Goal: Information Seeking & Learning: Check status

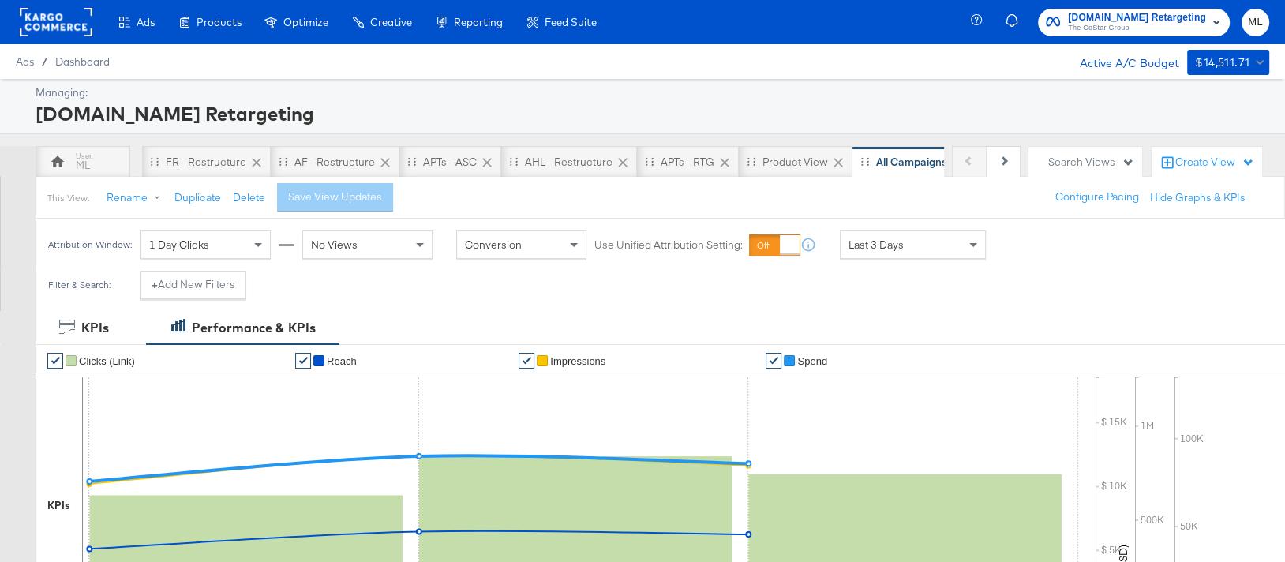
click at [912, 248] on div "Last 3 Days" at bounding box center [913, 244] width 144 height 27
click at [1028, 240] on label "Start:" at bounding box center [1029, 239] width 26 height 10
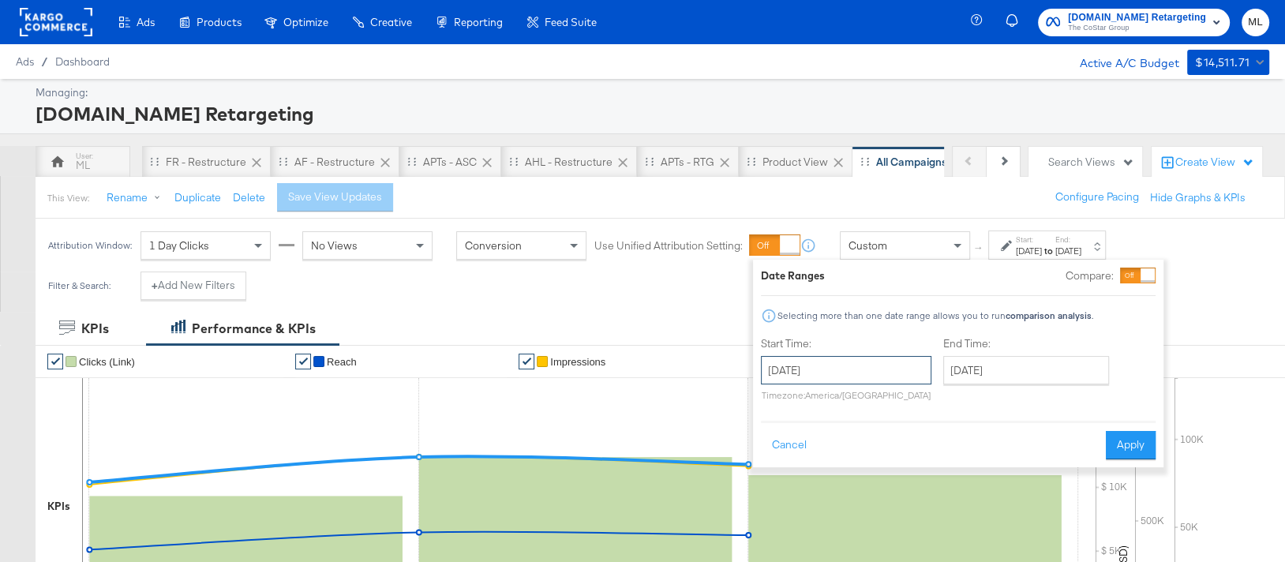
click at [864, 372] on input "[DATE]" at bounding box center [846, 370] width 171 height 28
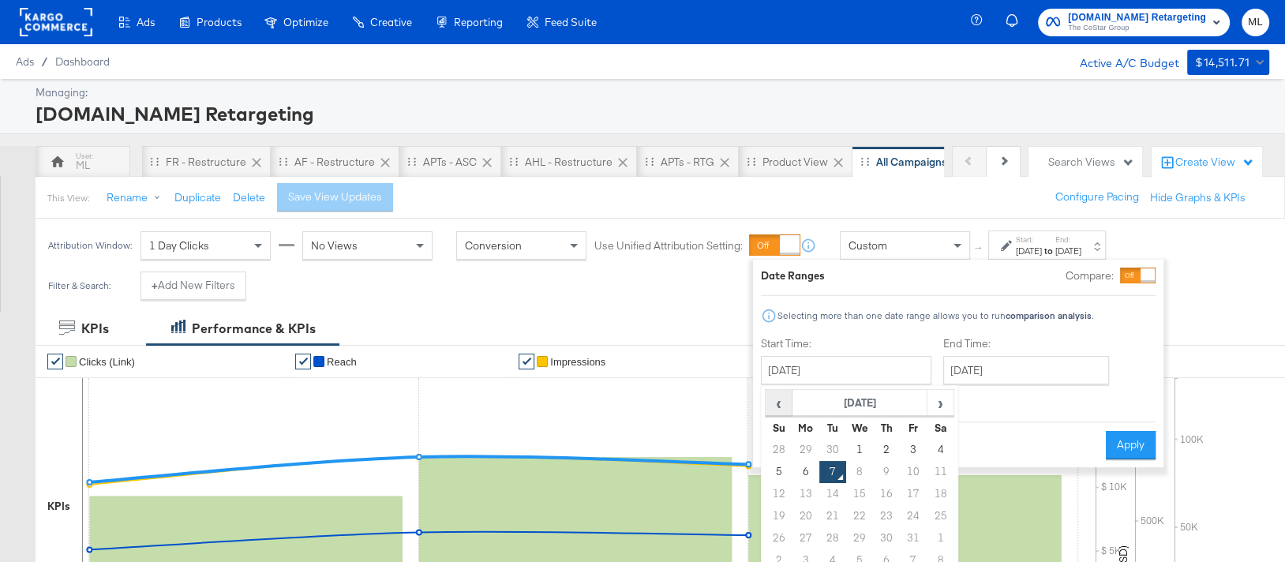
click at [778, 408] on span "‹" at bounding box center [779, 403] width 24 height 24
click at [828, 493] on td "12" at bounding box center [832, 494] width 27 height 22
type input "[DATE]"
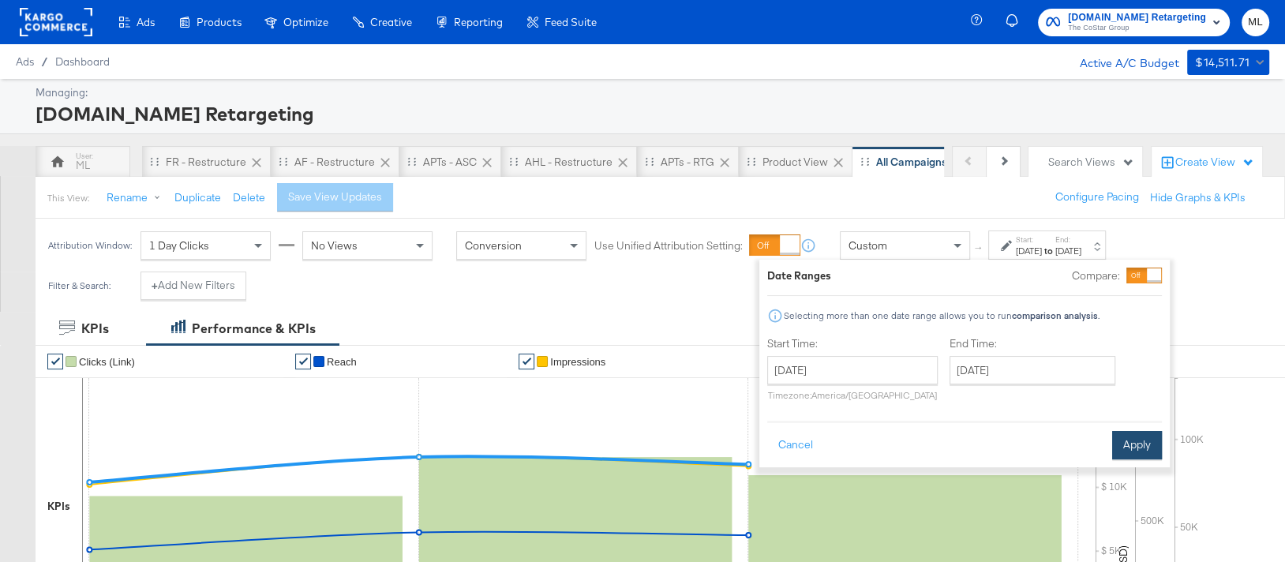
click at [1122, 441] on button "Apply" at bounding box center [1137, 445] width 50 height 28
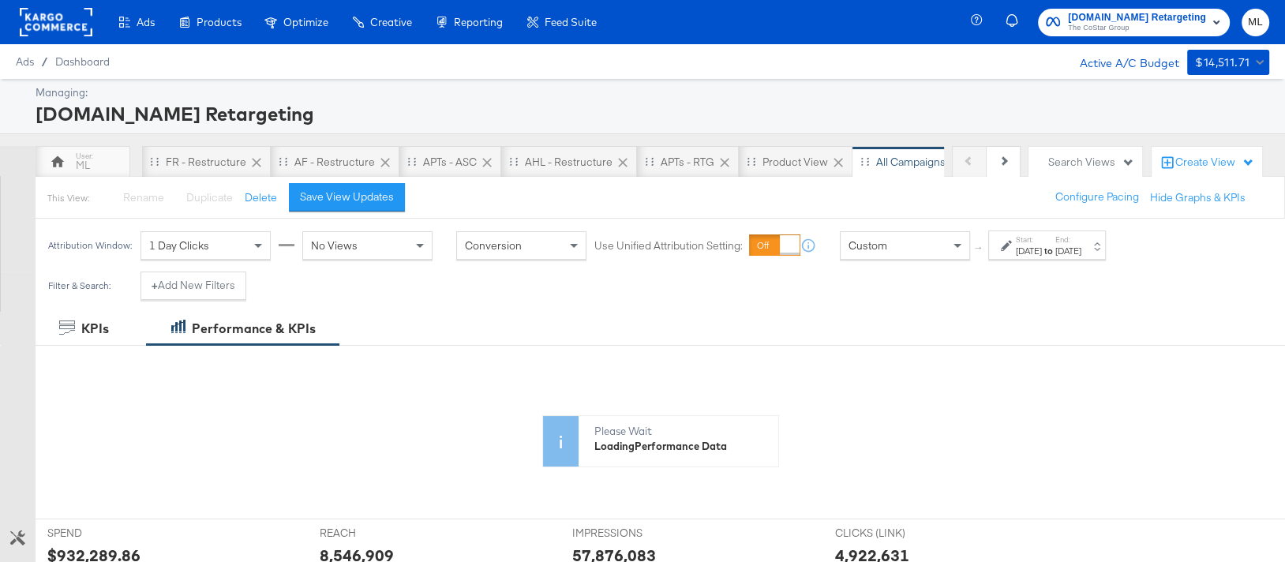
click at [1032, 241] on label "Start:" at bounding box center [1029, 239] width 26 height 10
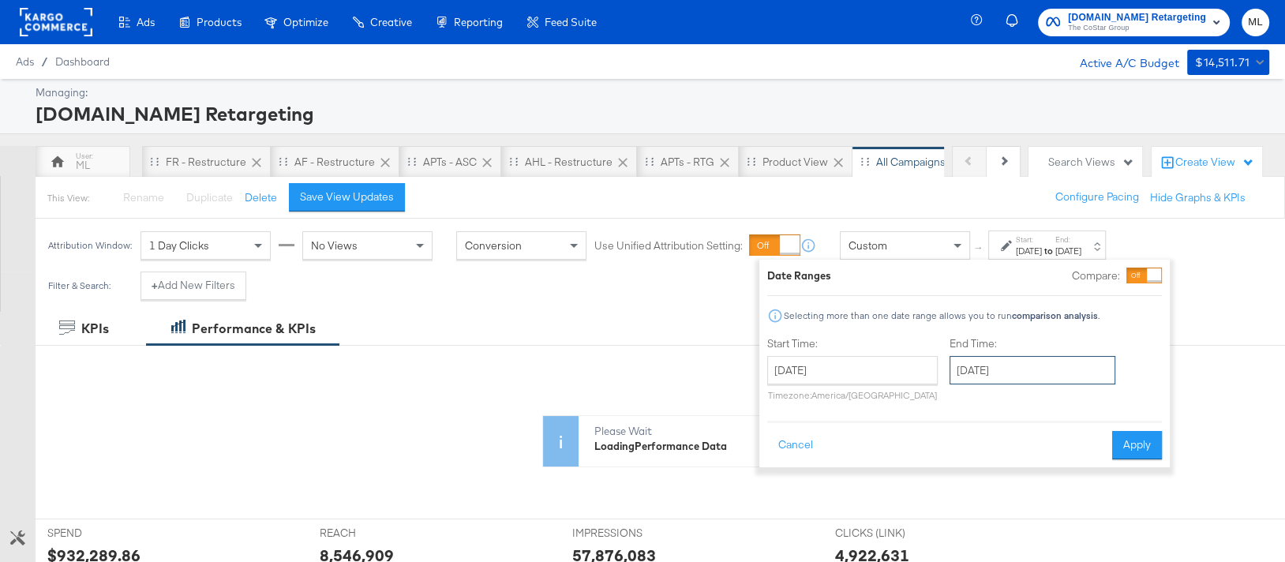
click at [1010, 377] on input "[DATE]" at bounding box center [1033, 370] width 166 height 28
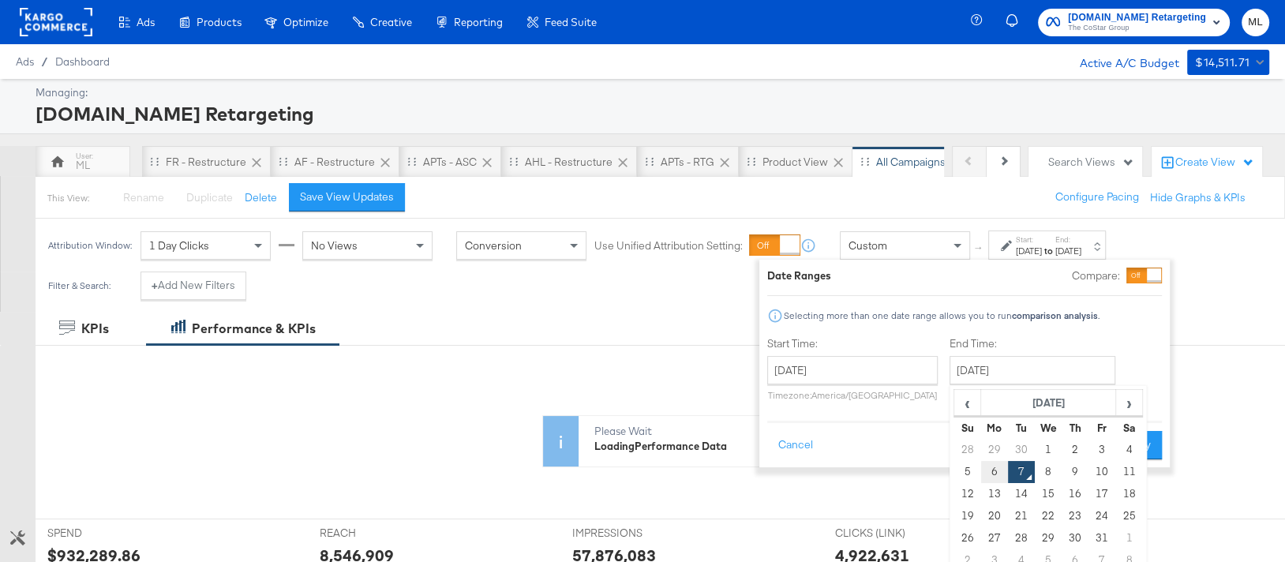
click at [989, 463] on td "6" at bounding box center [994, 472] width 27 height 22
type input "[DATE]"
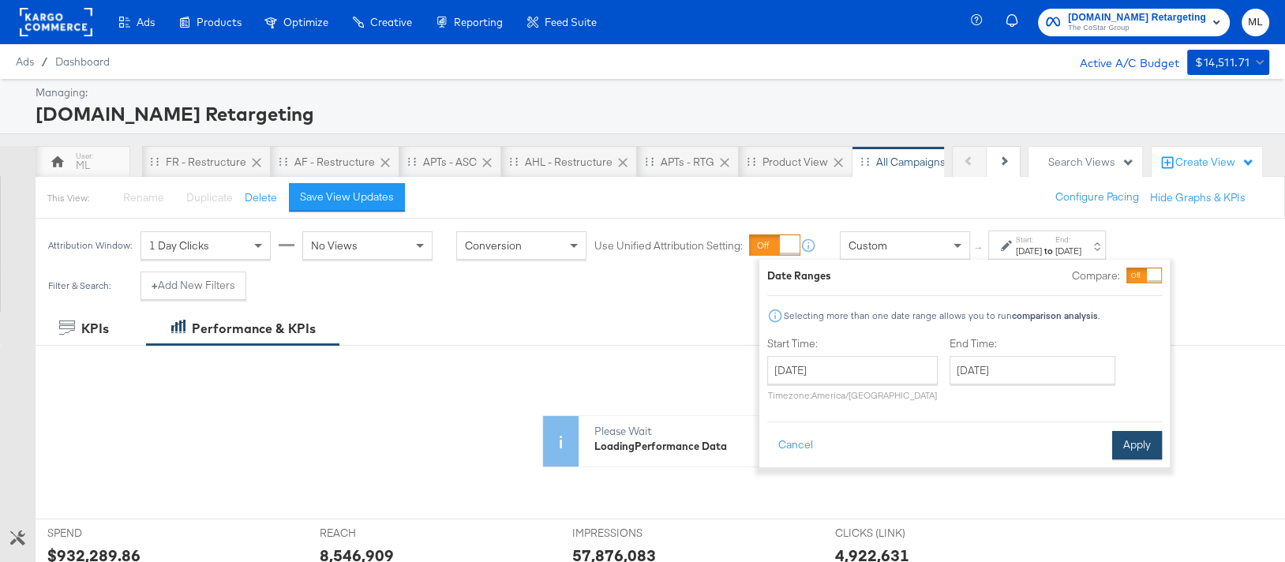
click at [1130, 439] on button "Apply" at bounding box center [1137, 445] width 50 height 28
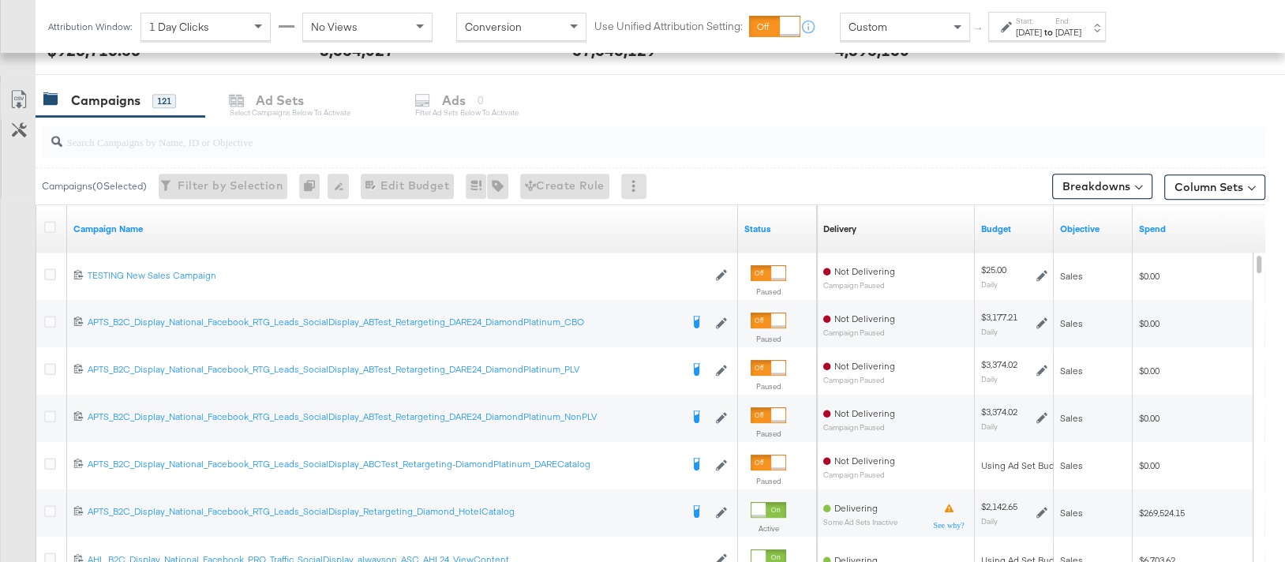
scroll to position [645, 0]
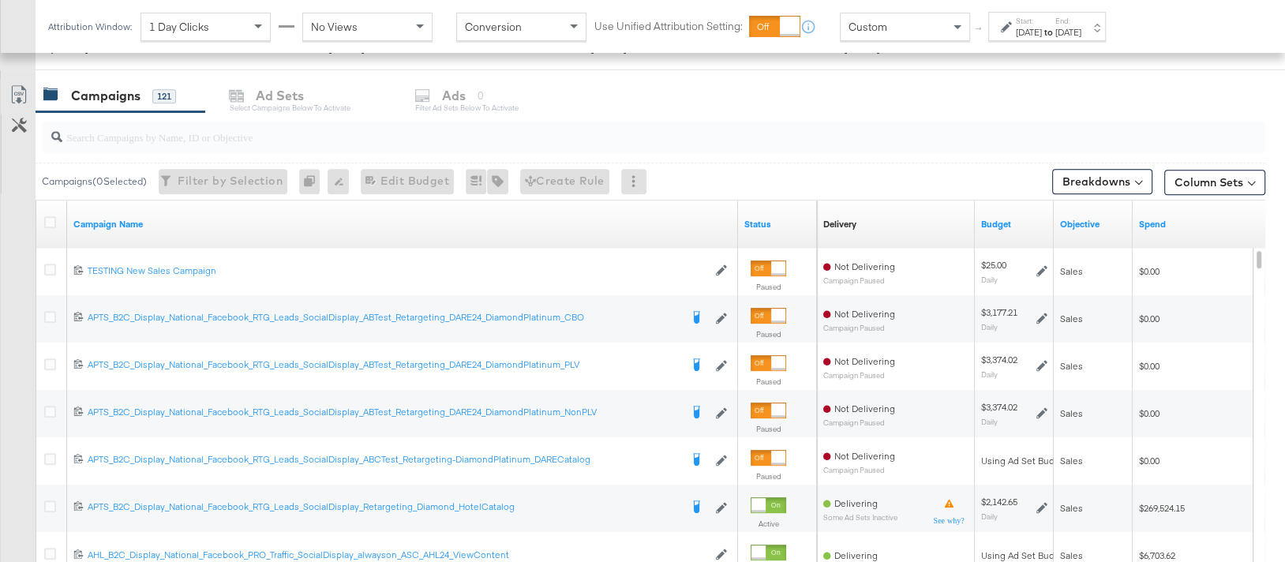
click at [568, 144] on div at bounding box center [654, 138] width 1224 height 32
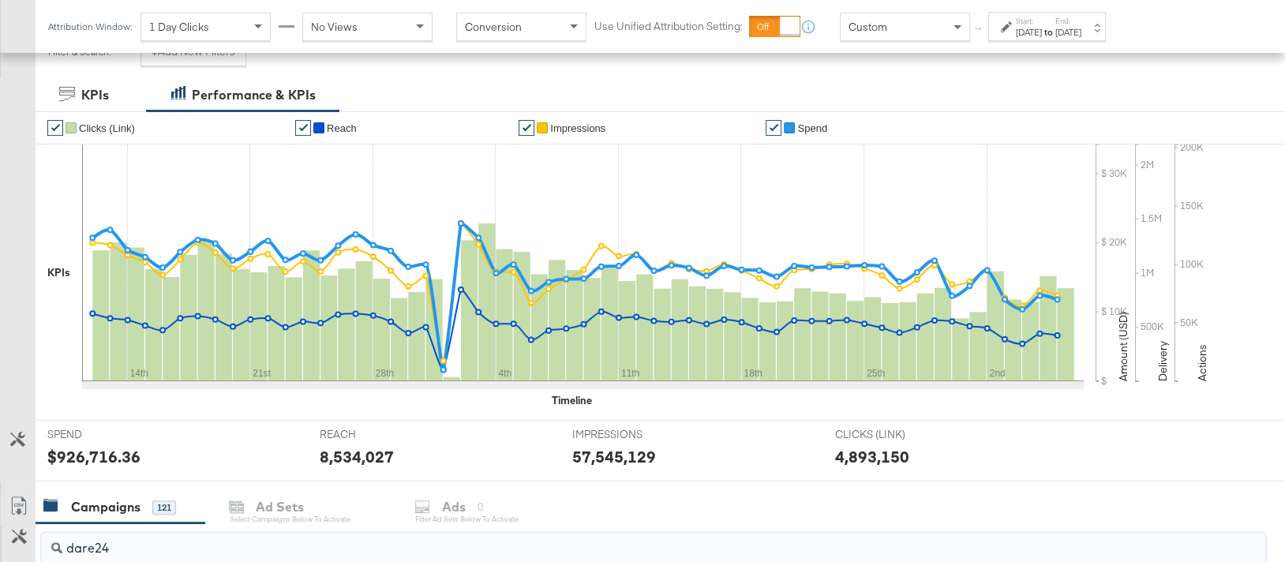
scroll to position [0, 0]
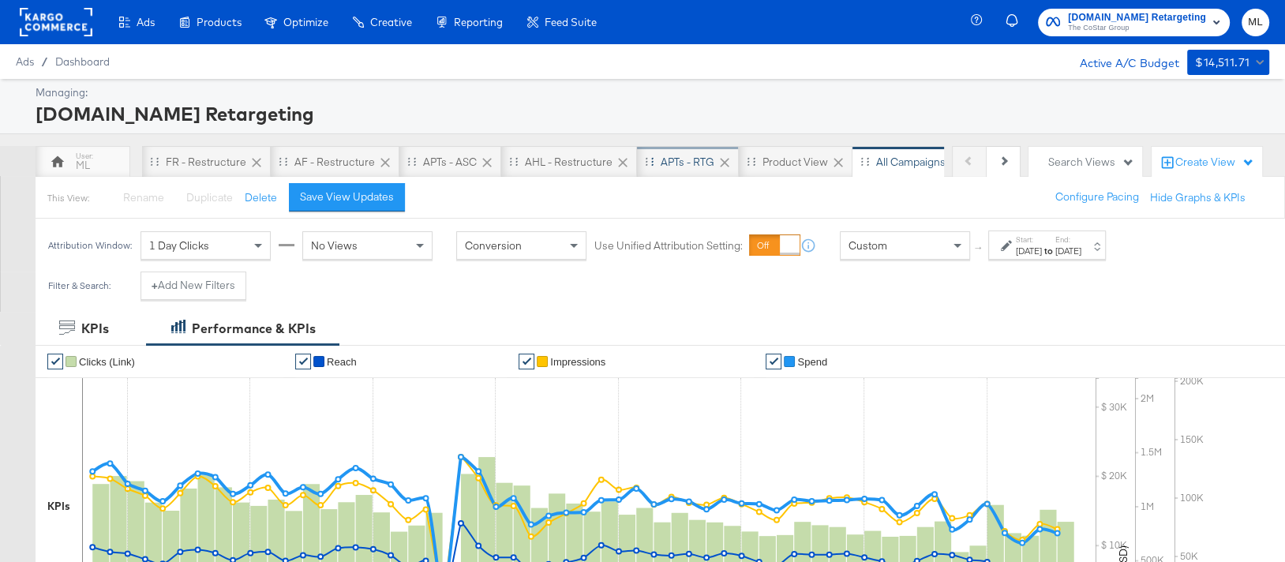
type input "dare24"
click at [673, 167] on div "APTs - RTG" at bounding box center [688, 162] width 54 height 15
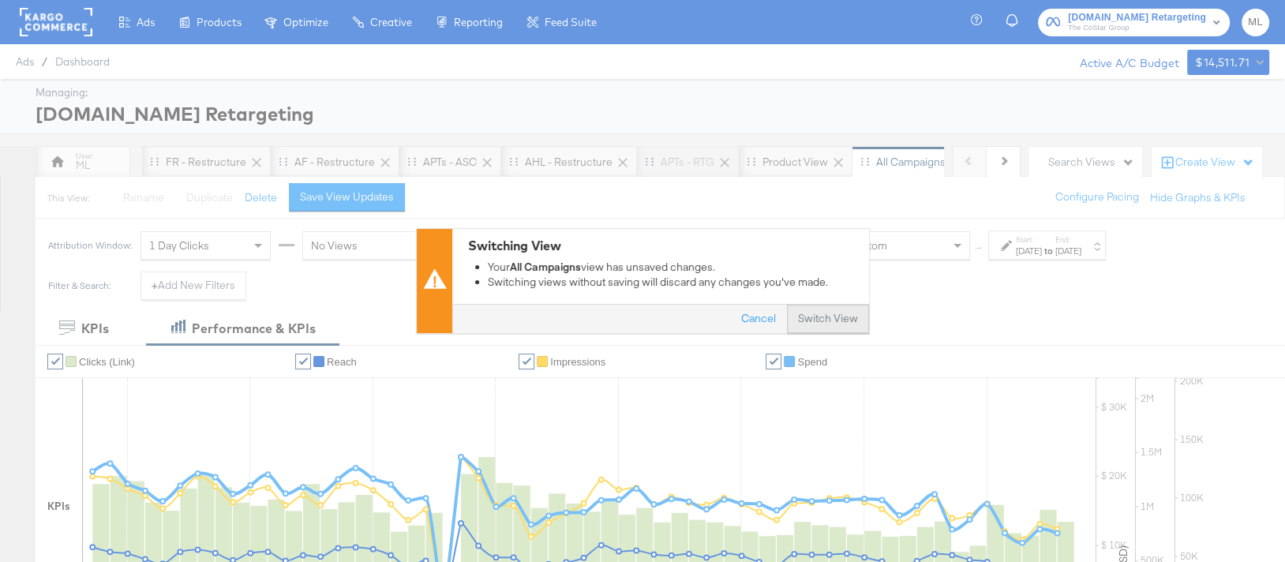
click at [820, 313] on button "Switch View" at bounding box center [828, 320] width 82 height 28
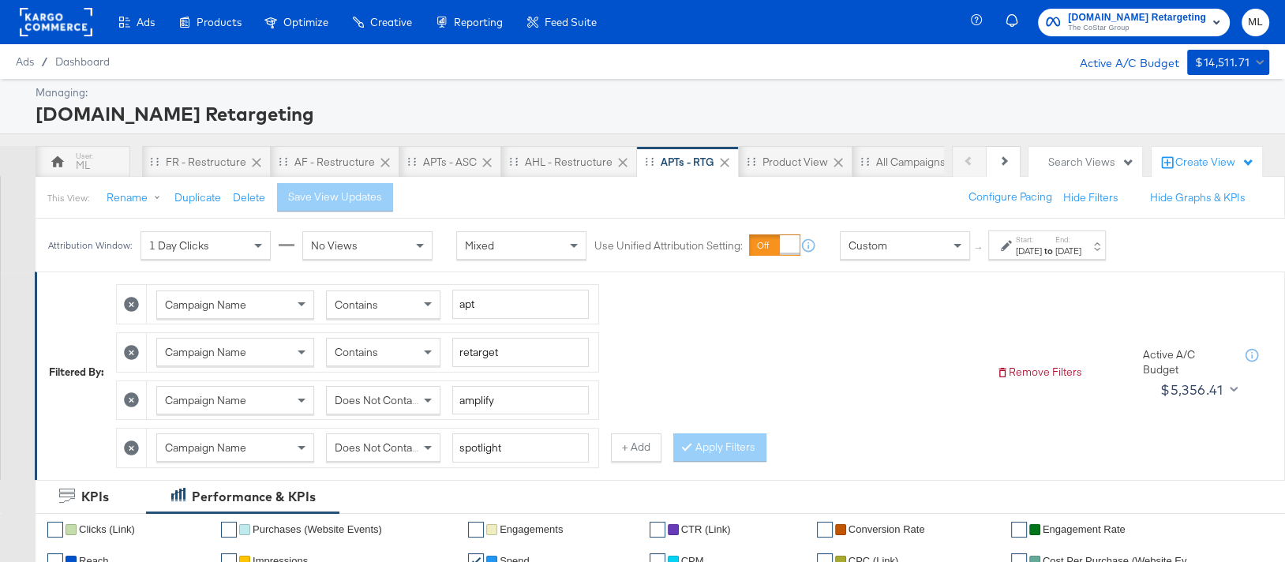
click at [1042, 249] on div "[DATE]" at bounding box center [1029, 251] width 26 height 13
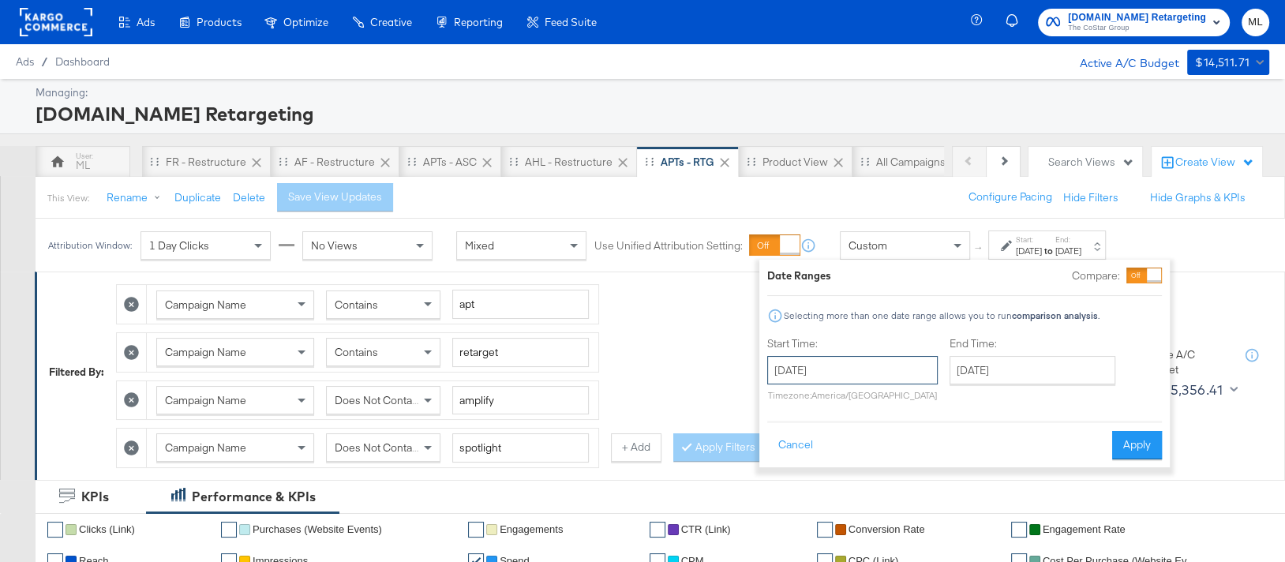
click at [860, 370] on input "[DATE]" at bounding box center [852, 370] width 171 height 28
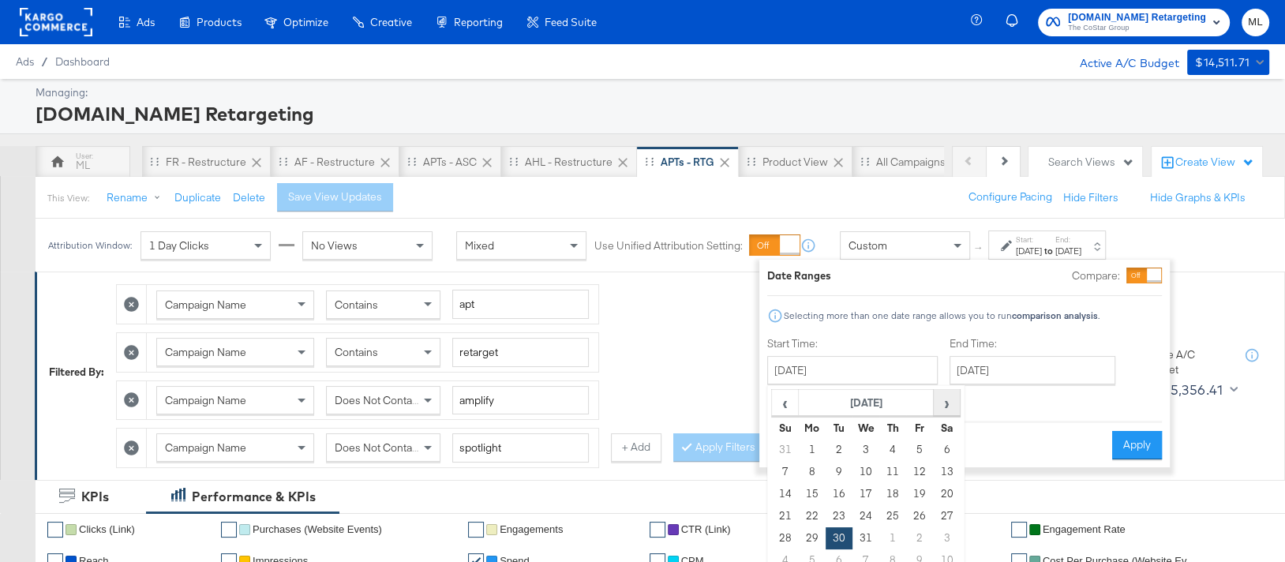
click at [946, 407] on span "›" at bounding box center [947, 403] width 24 height 24
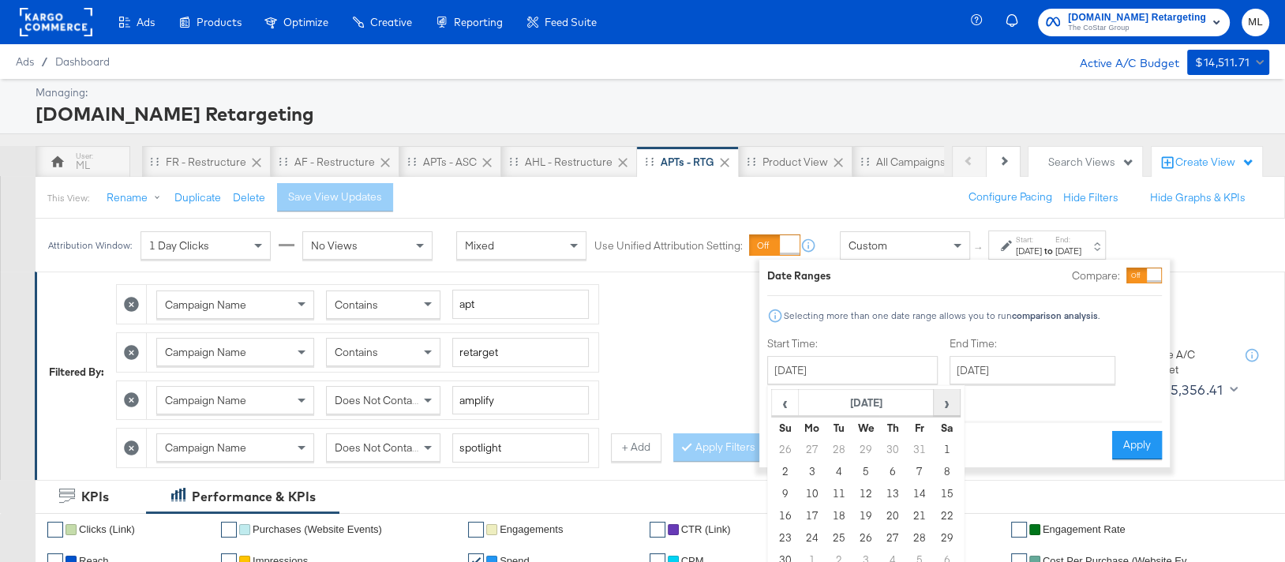
click at [946, 407] on span "›" at bounding box center [947, 403] width 24 height 24
click at [814, 489] on td "12" at bounding box center [812, 494] width 27 height 22
type input "[DATE]"
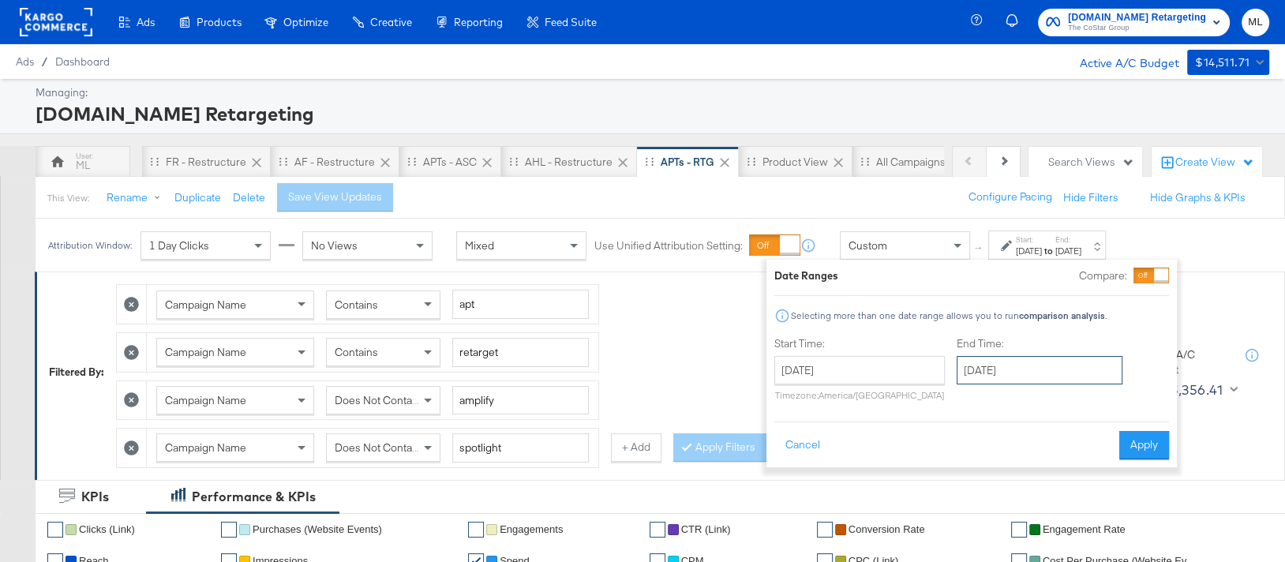
click at [981, 372] on input "[DATE]" at bounding box center [1040, 370] width 166 height 28
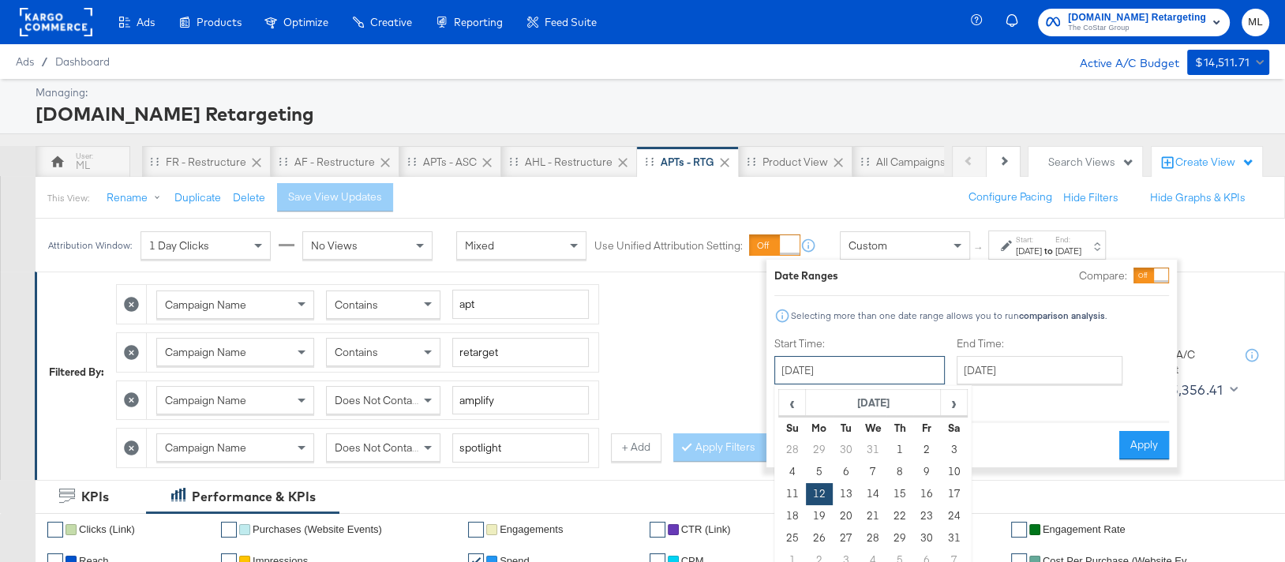
click at [874, 377] on input "[DATE]" at bounding box center [859, 370] width 171 height 28
click at [947, 399] on span "›" at bounding box center [954, 403] width 24 height 24
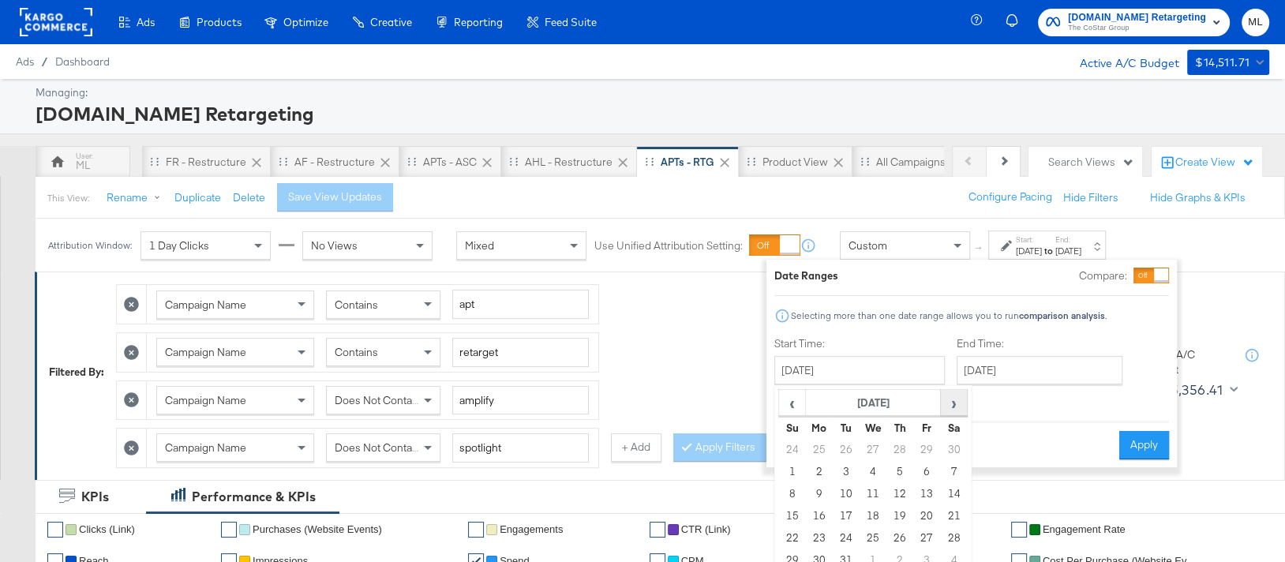
click at [947, 399] on span "›" at bounding box center [954, 403] width 24 height 24
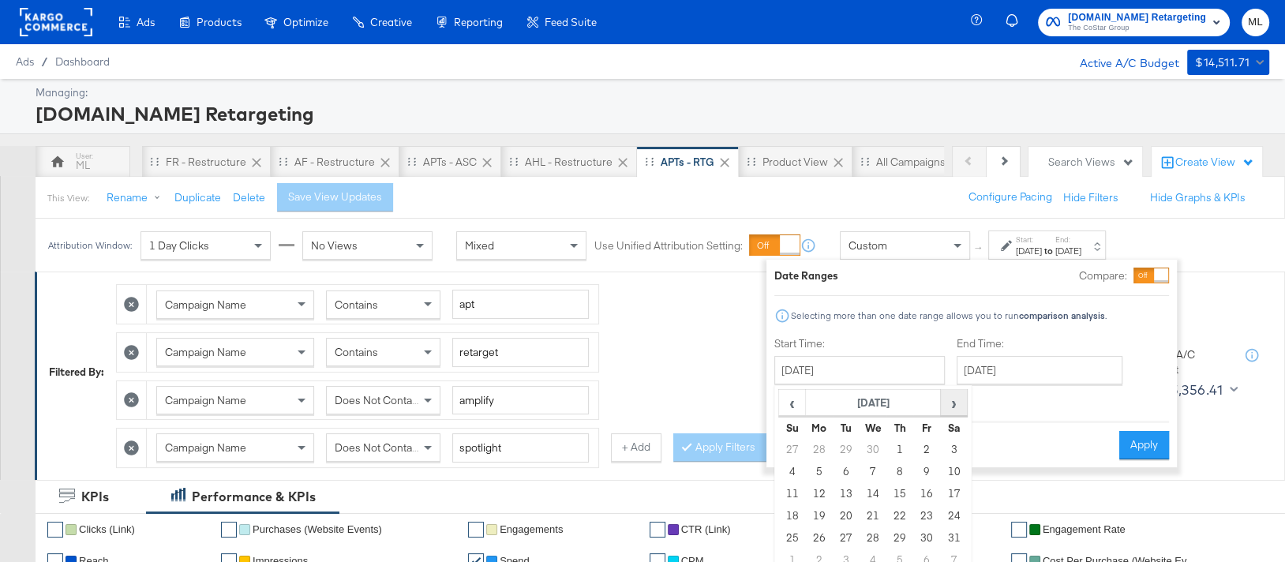
click at [947, 399] on span "›" at bounding box center [954, 403] width 24 height 24
click at [947, 400] on span "›" at bounding box center [954, 403] width 24 height 24
click at [842, 495] on td "12" at bounding box center [846, 494] width 27 height 22
type input "[DATE]"
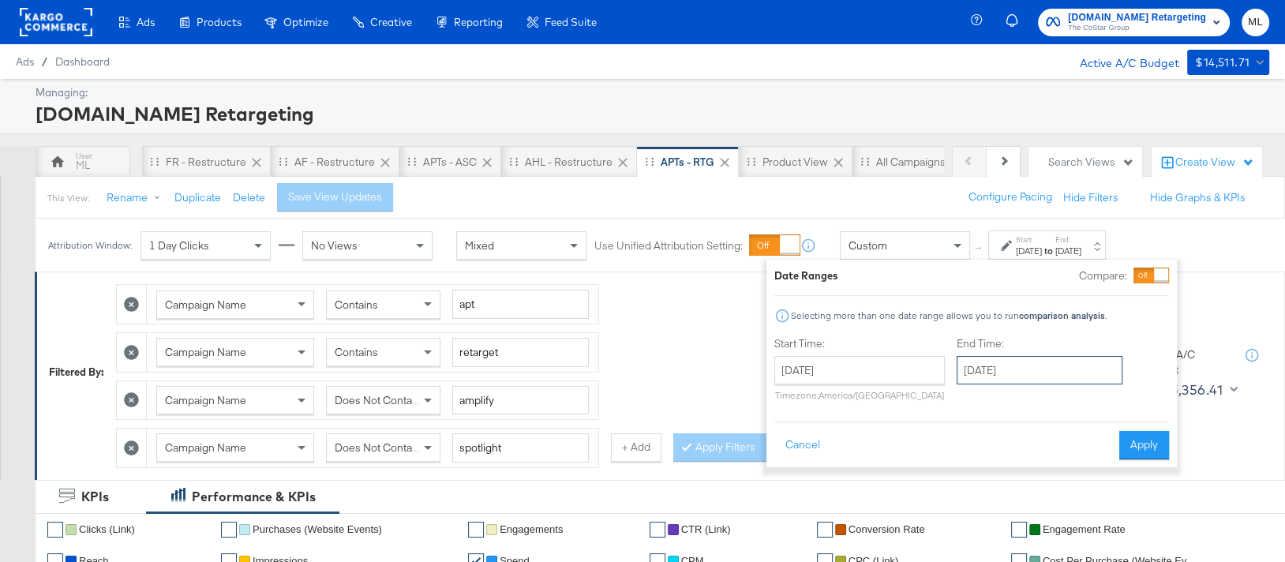
click at [981, 372] on input "[DATE]" at bounding box center [1040, 370] width 166 height 28
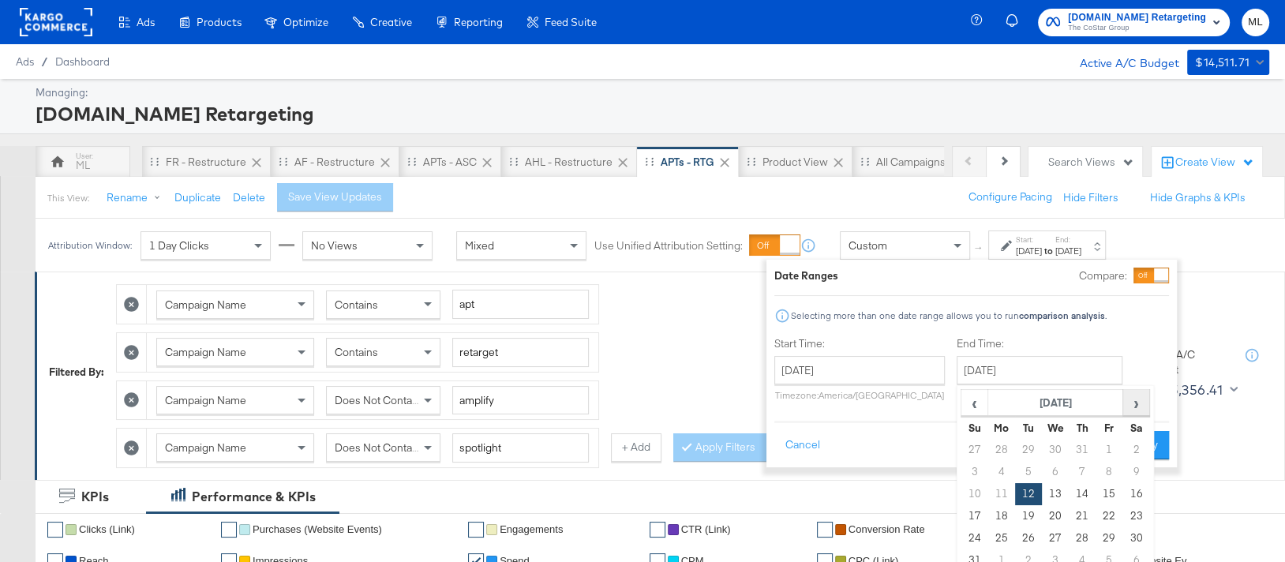
click at [1129, 403] on span "›" at bounding box center [1136, 403] width 24 height 24
click at [974, 399] on span "‹" at bounding box center [974, 403] width 24 height 24
click at [1130, 396] on span "›" at bounding box center [1136, 403] width 24 height 24
click at [990, 469] on td "6" at bounding box center [1001, 472] width 27 height 22
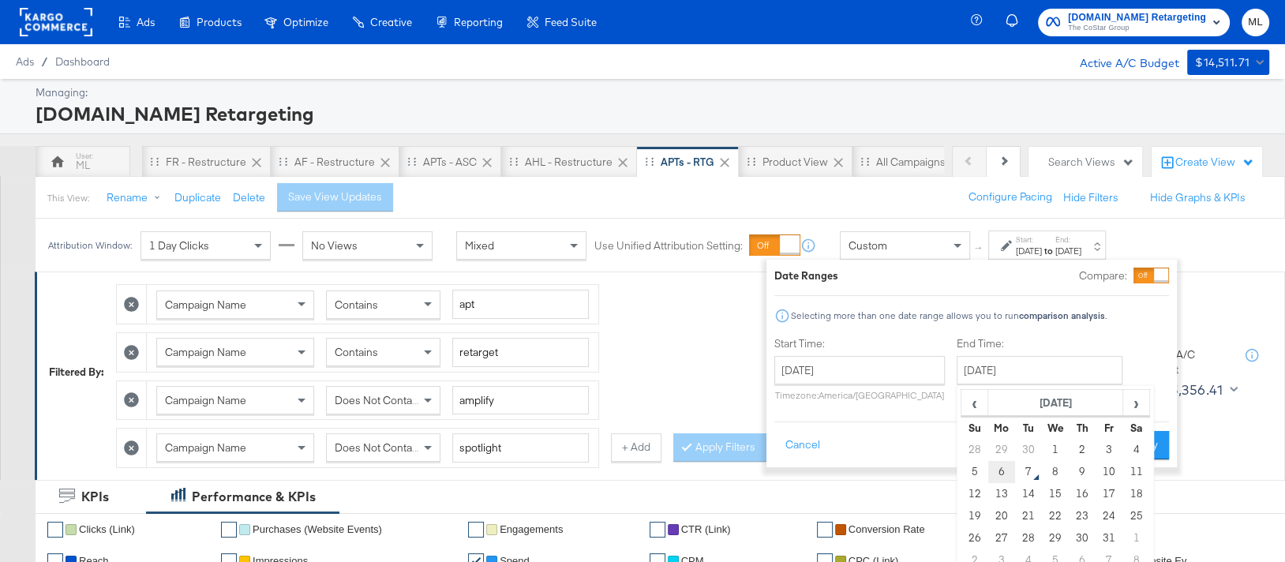
type input "[DATE]"
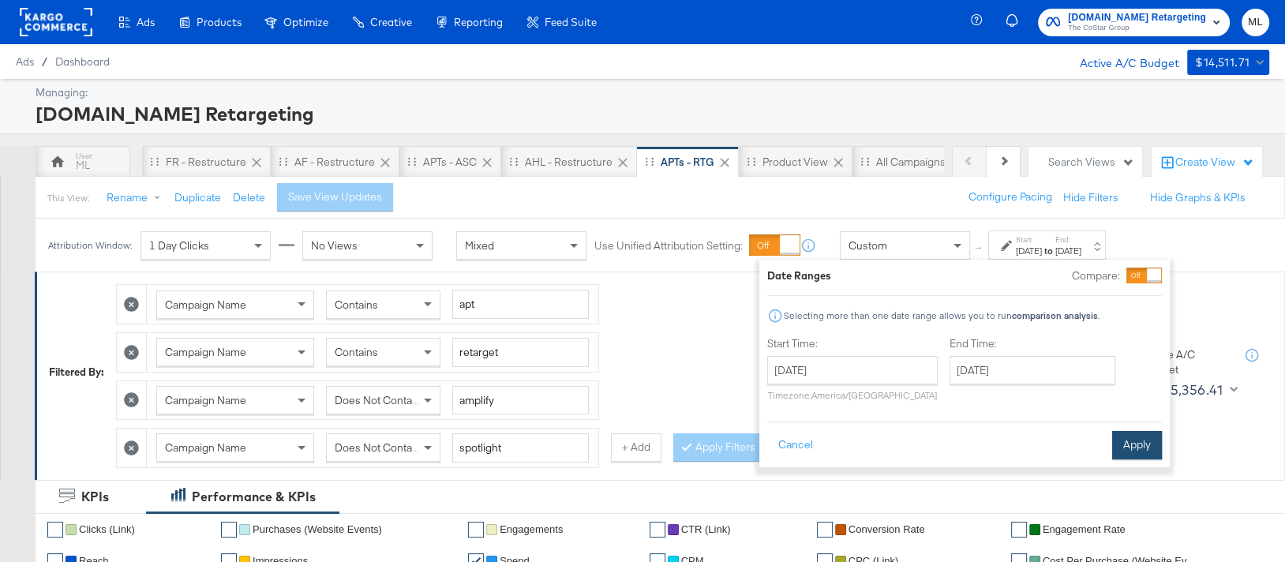
click at [1132, 436] on button "Apply" at bounding box center [1137, 445] width 50 height 28
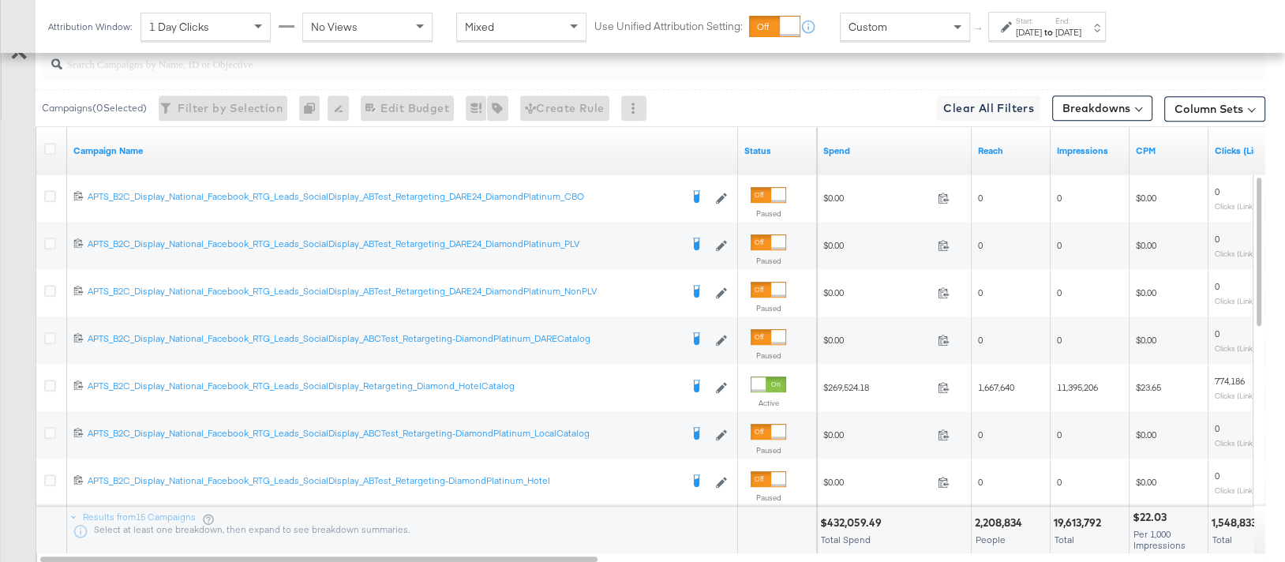
scroll to position [991, 0]
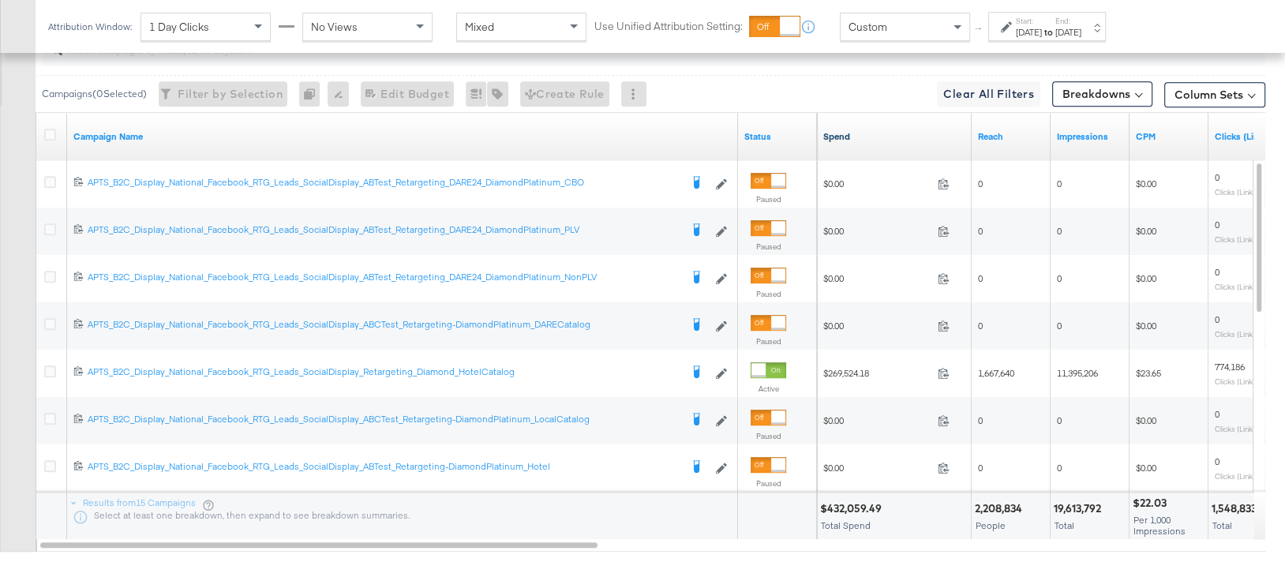
click at [835, 130] on link "Spend" at bounding box center [894, 136] width 142 height 13
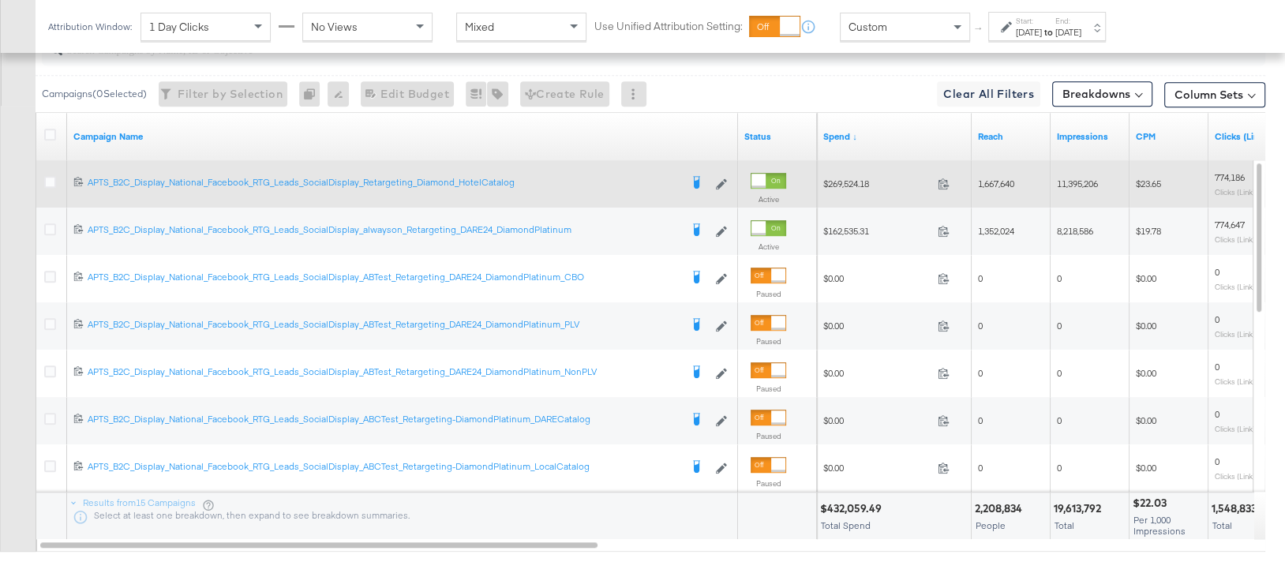
click at [841, 178] on span "$269,524.18" at bounding box center [877, 184] width 108 height 12
copy span "269,524.18"
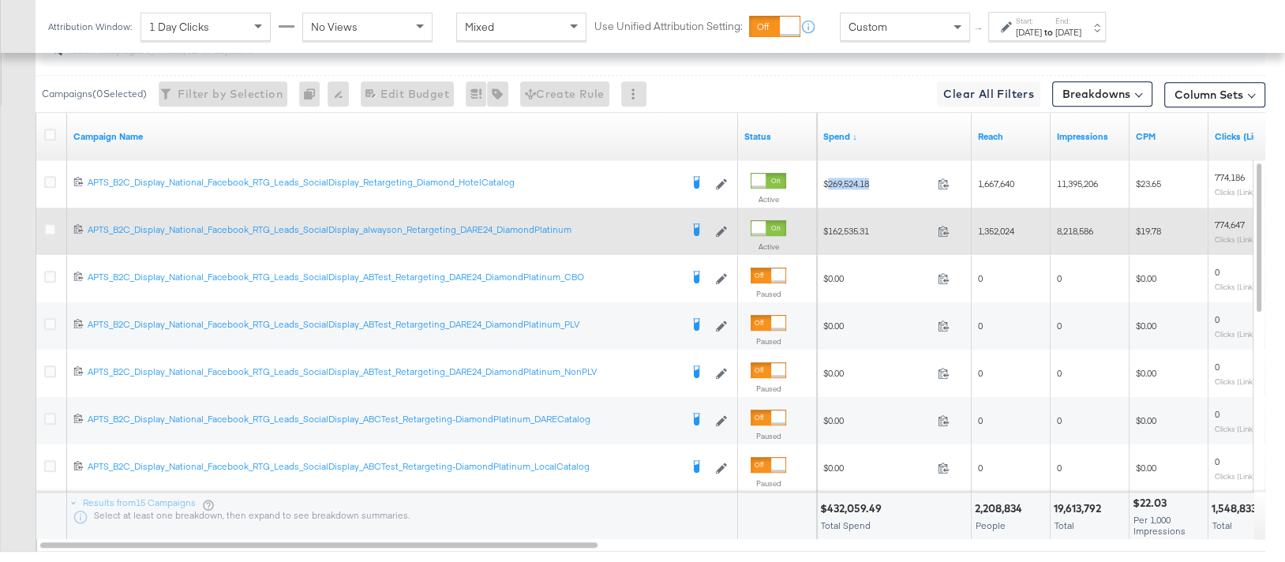
click at [844, 225] on span "$162,535.31" at bounding box center [877, 231] width 108 height 12
copy span "162,535.31"
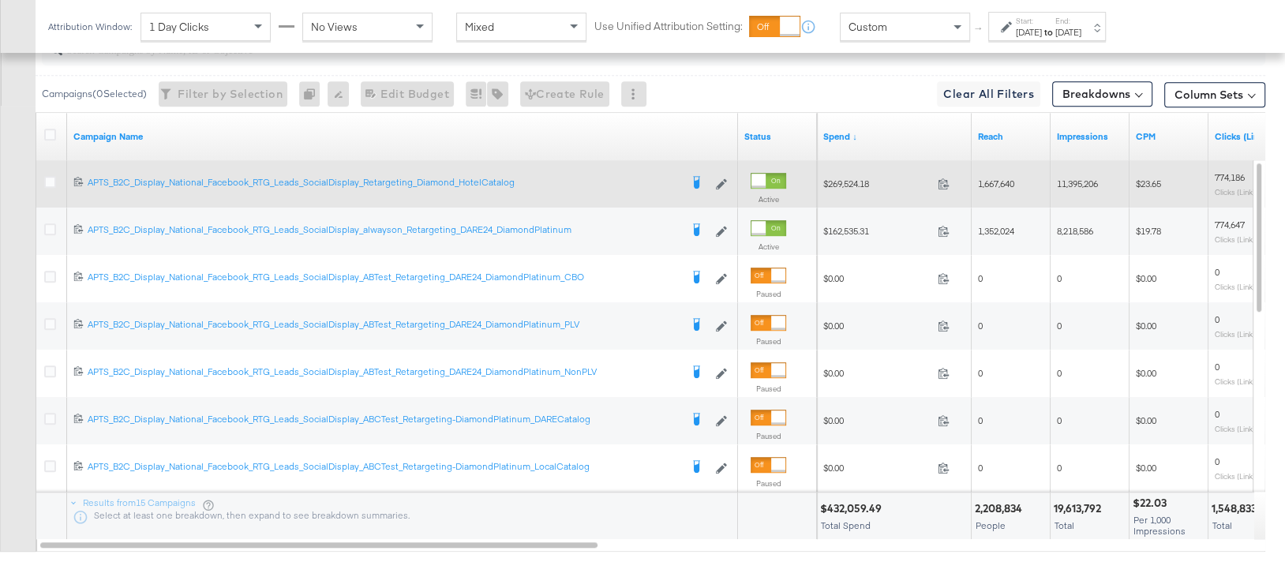
click at [999, 178] on span "1,667,640" at bounding box center [996, 184] width 36 height 12
copy span "1,667,640"
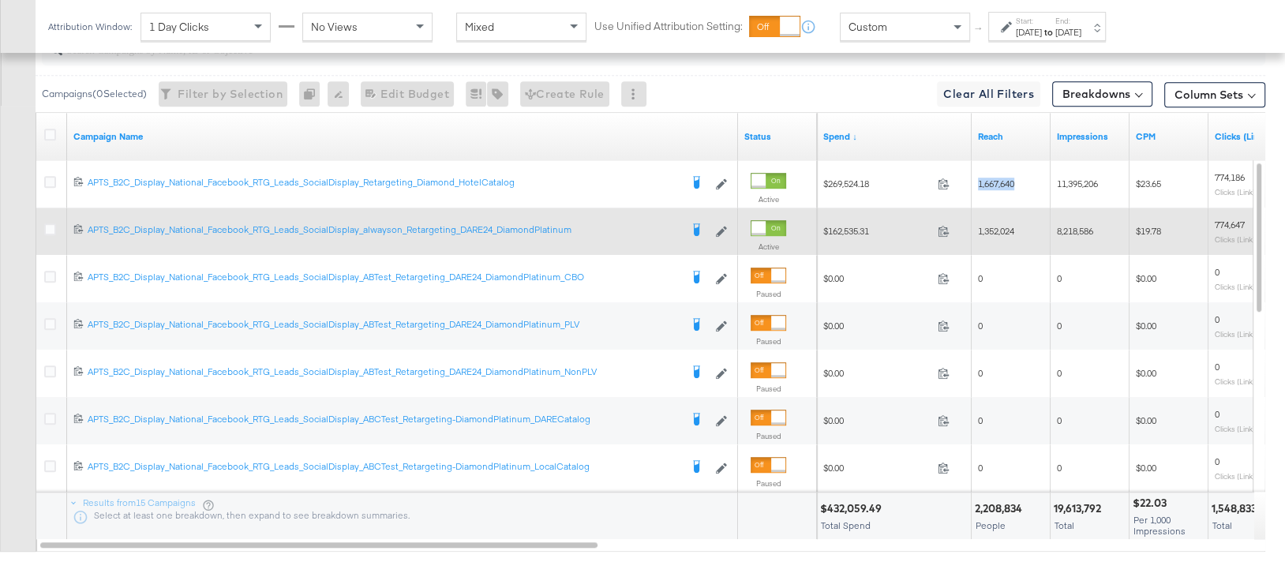
click at [1009, 225] on span "1,352,024" at bounding box center [996, 231] width 36 height 12
copy span "1,352,024"
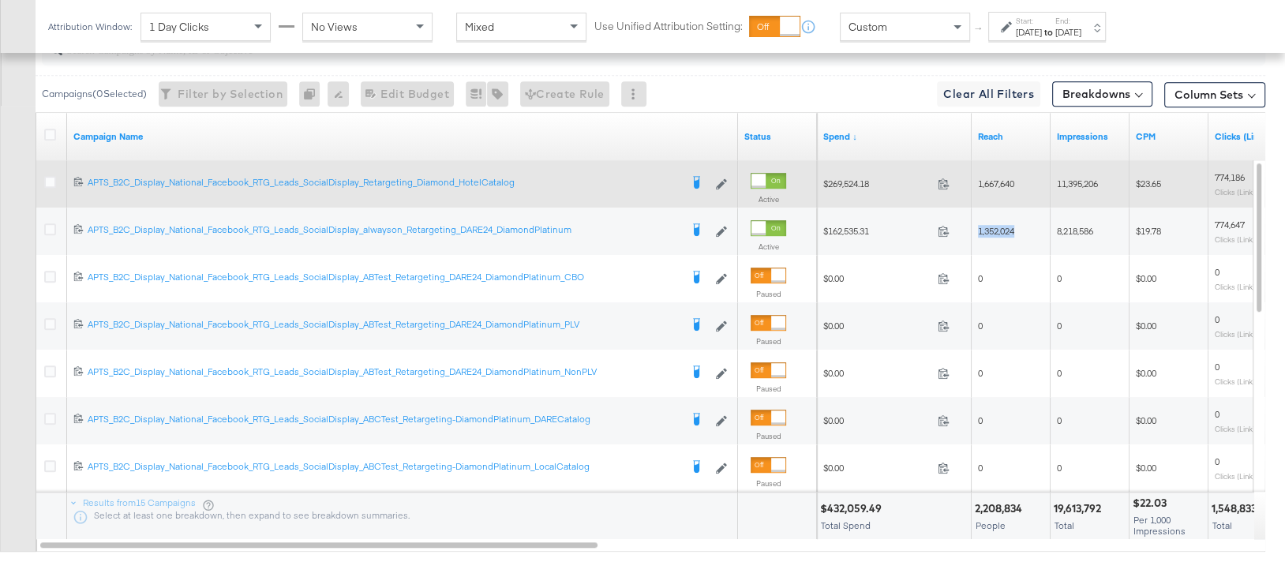
click at [1078, 178] on span "11,395,206" at bounding box center [1077, 184] width 41 height 12
copy span "11,395,206"
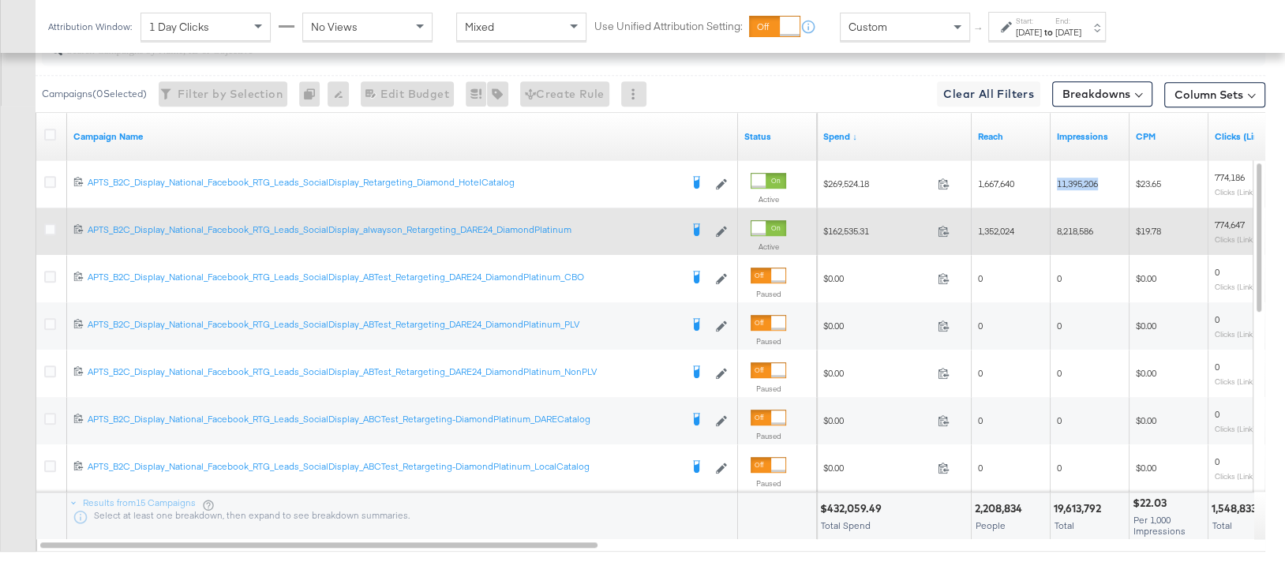
click at [1083, 225] on span "8,218,586" at bounding box center [1075, 231] width 36 height 12
copy span "8,218,586"
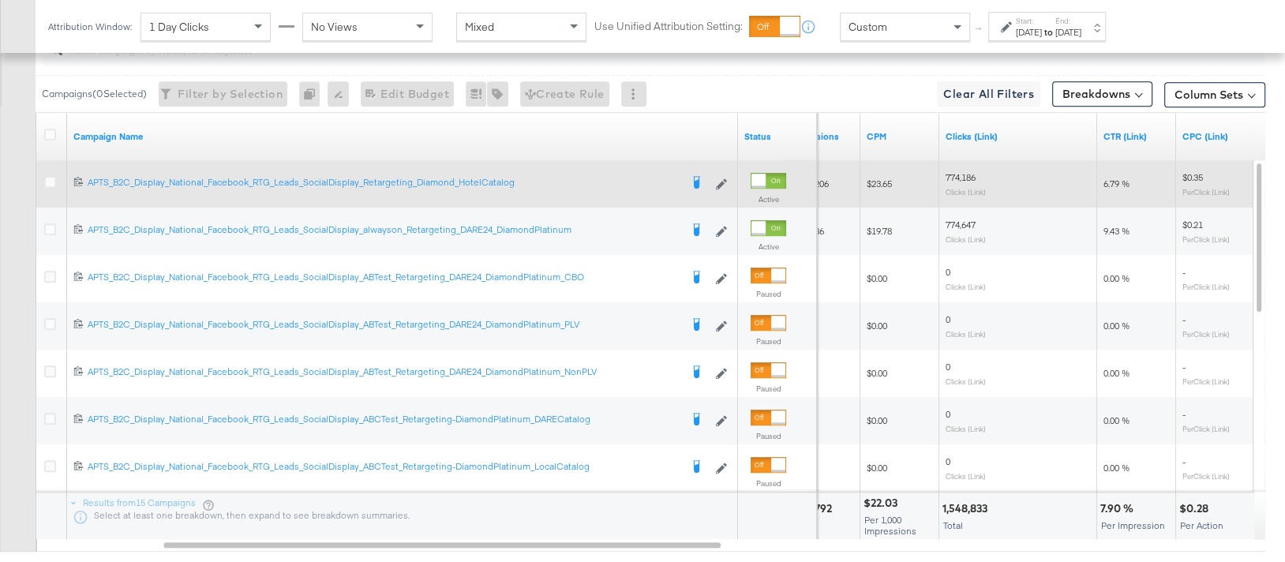
click at [960, 171] on span "774,186" at bounding box center [961, 177] width 30 height 12
copy span "774,186"
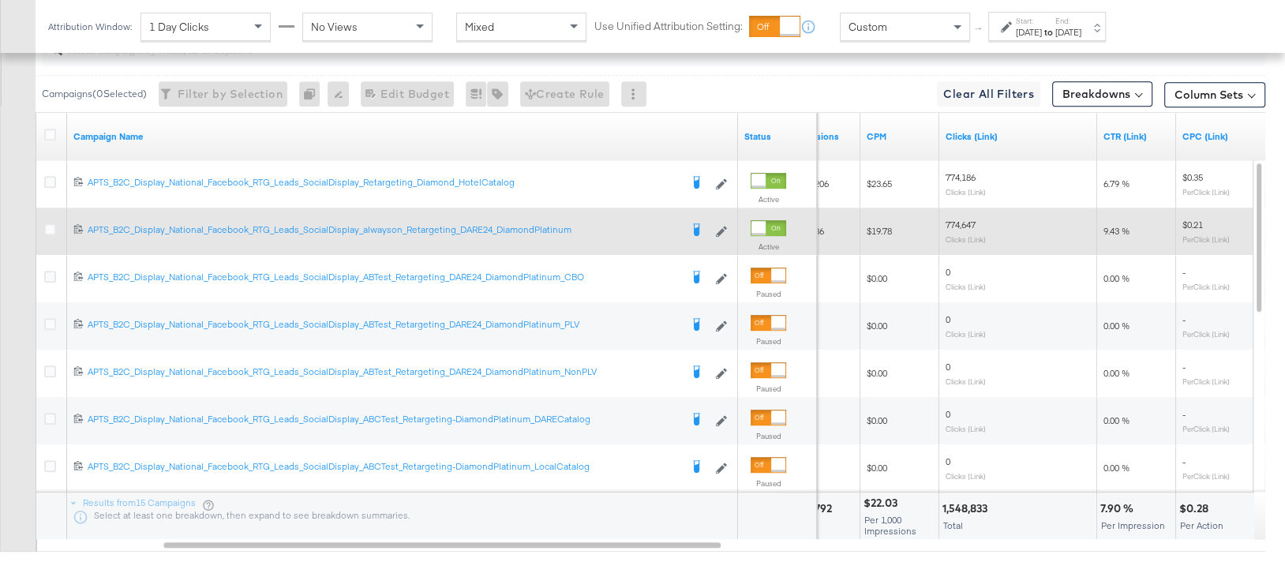
click at [959, 219] on span "774,647" at bounding box center [961, 225] width 30 height 12
copy span "774,647"
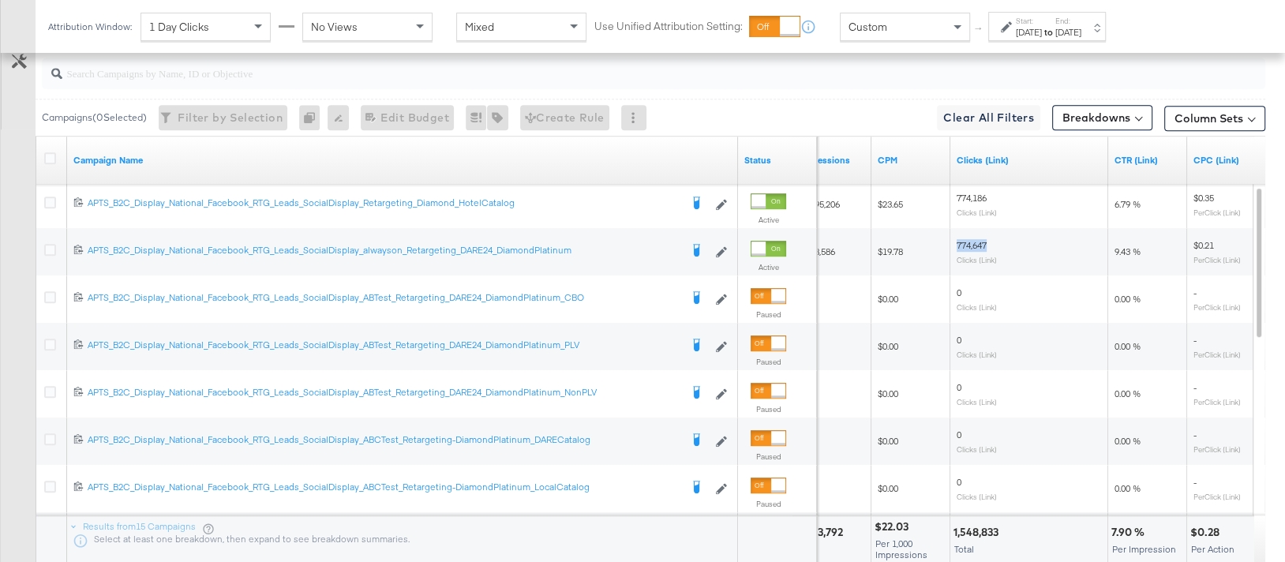
scroll to position [973, 0]
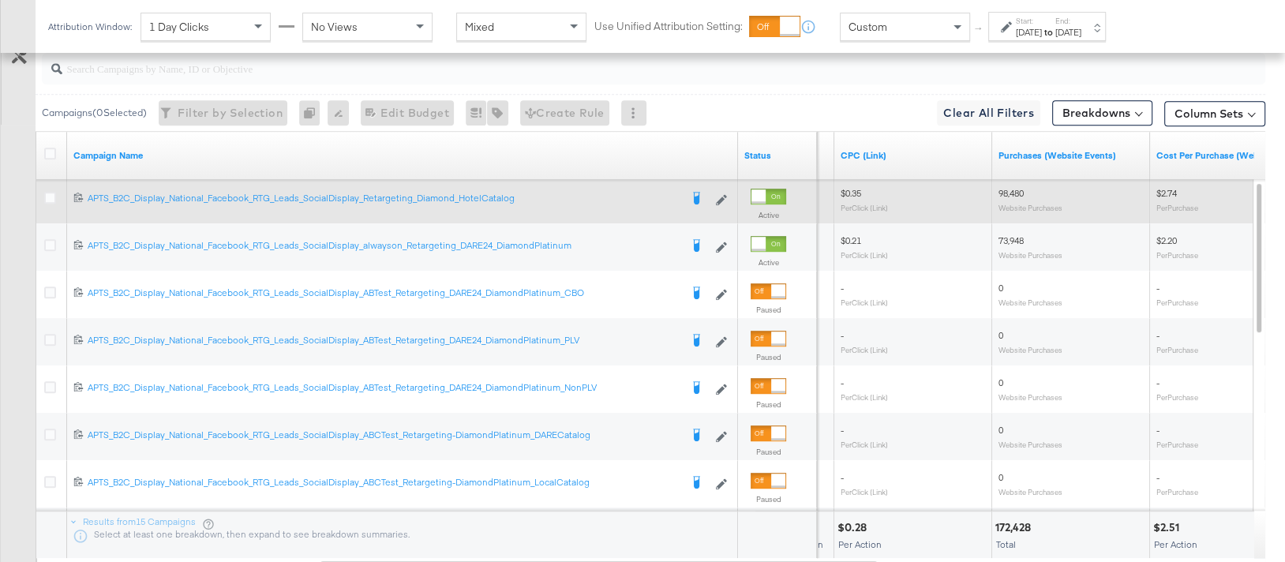
click at [1006, 187] on span "98,480" at bounding box center [1011, 193] width 25 height 12
copy span "98,480"
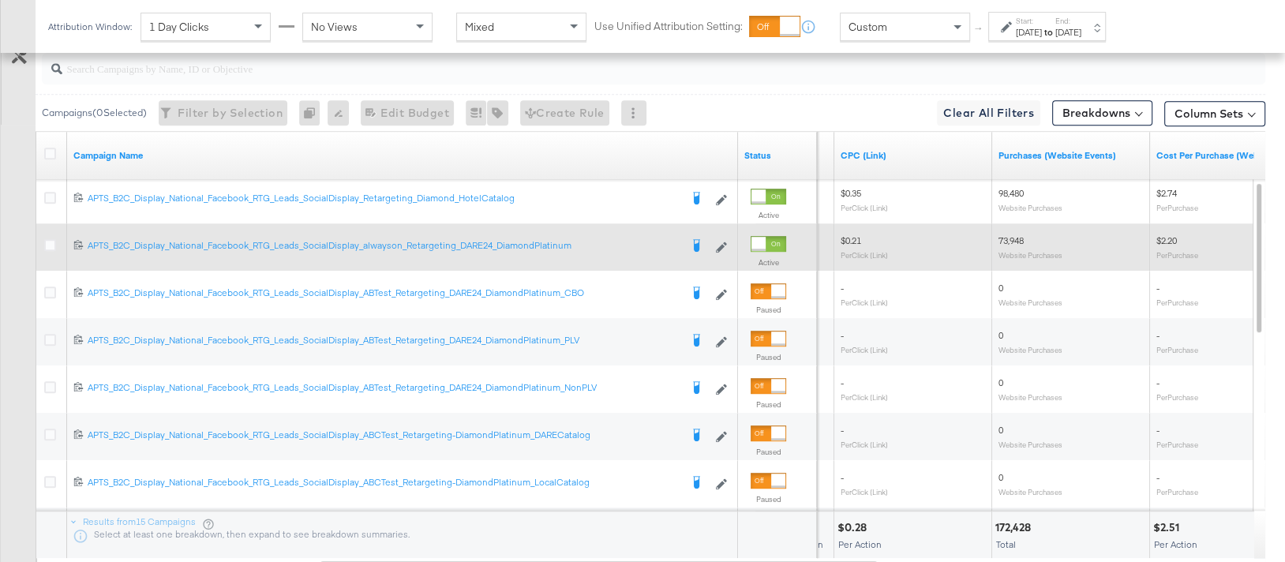
click at [1004, 234] on span "73,948" at bounding box center [1011, 240] width 25 height 12
copy span "73,948"
